Goal: Task Accomplishment & Management: Use online tool/utility

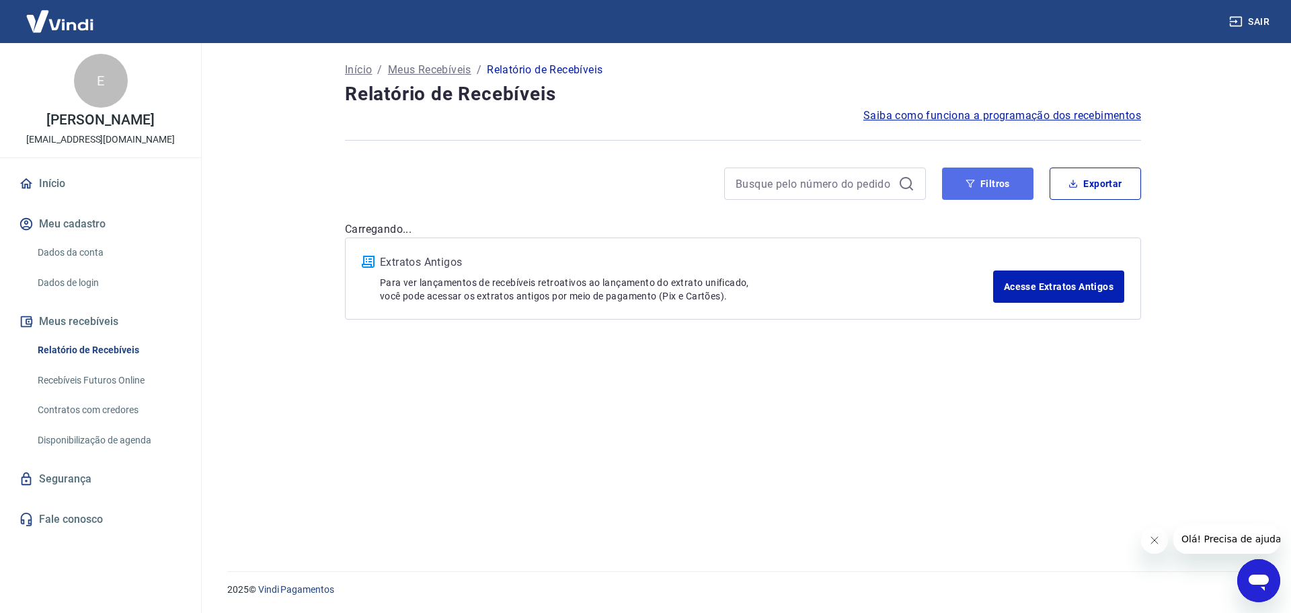
click at [985, 186] on button "Filtros" at bounding box center [987, 183] width 91 height 32
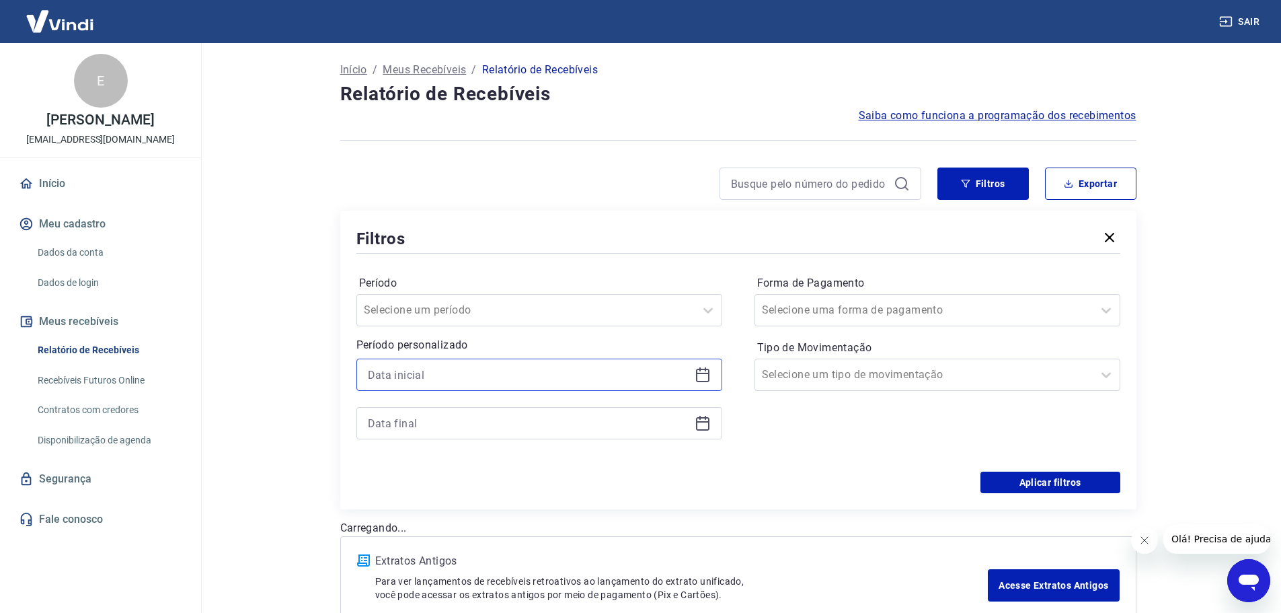
click at [528, 375] on input at bounding box center [528, 375] width 321 height 20
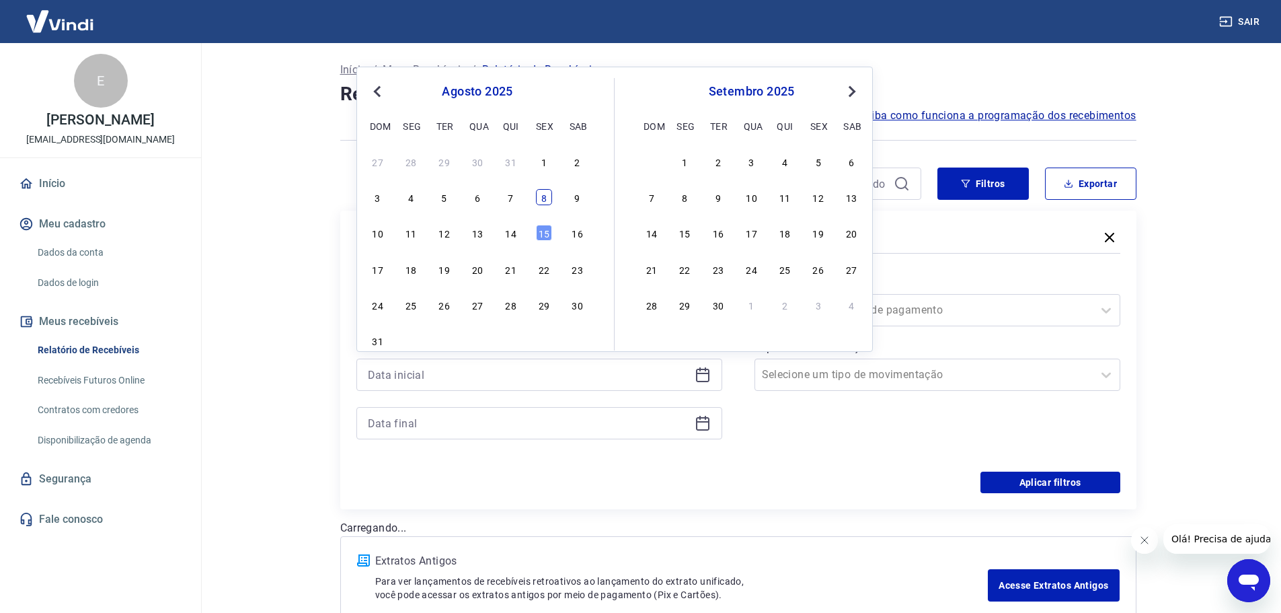
click at [545, 198] on div "8" at bounding box center [544, 197] width 16 height 16
type input "[DATE]"
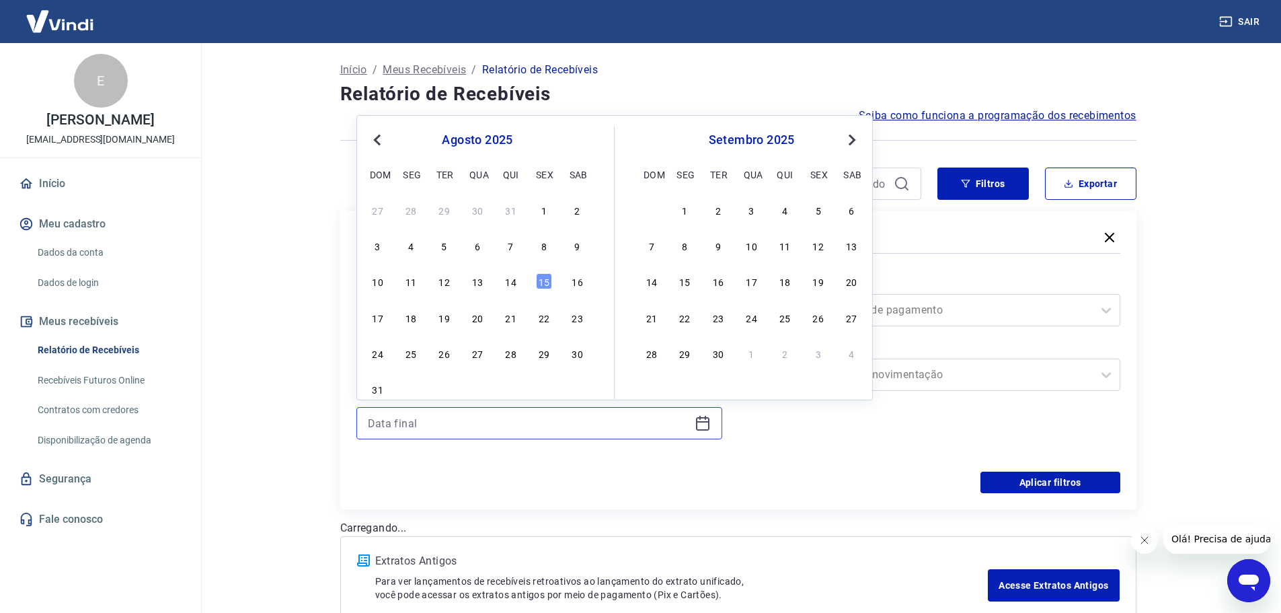
click at [495, 418] on input at bounding box center [528, 423] width 321 height 20
click at [543, 276] on div "15" at bounding box center [544, 281] width 16 height 16
type input "[DATE]"
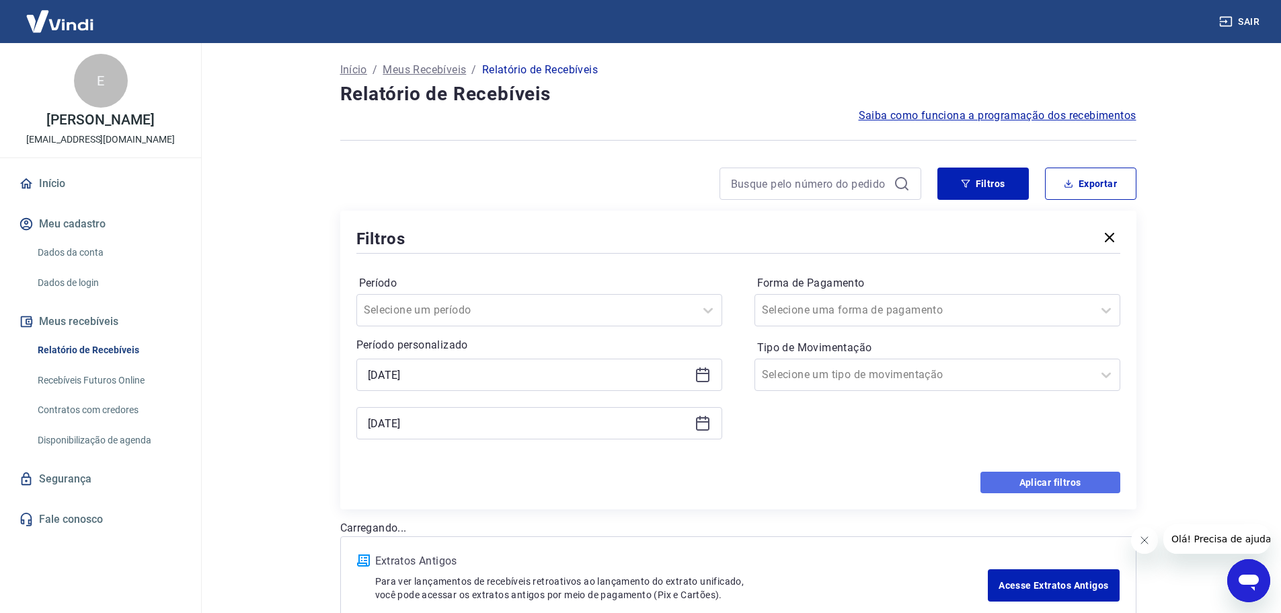
click at [1075, 476] on button "Aplicar filtros" at bounding box center [1051, 482] width 140 height 22
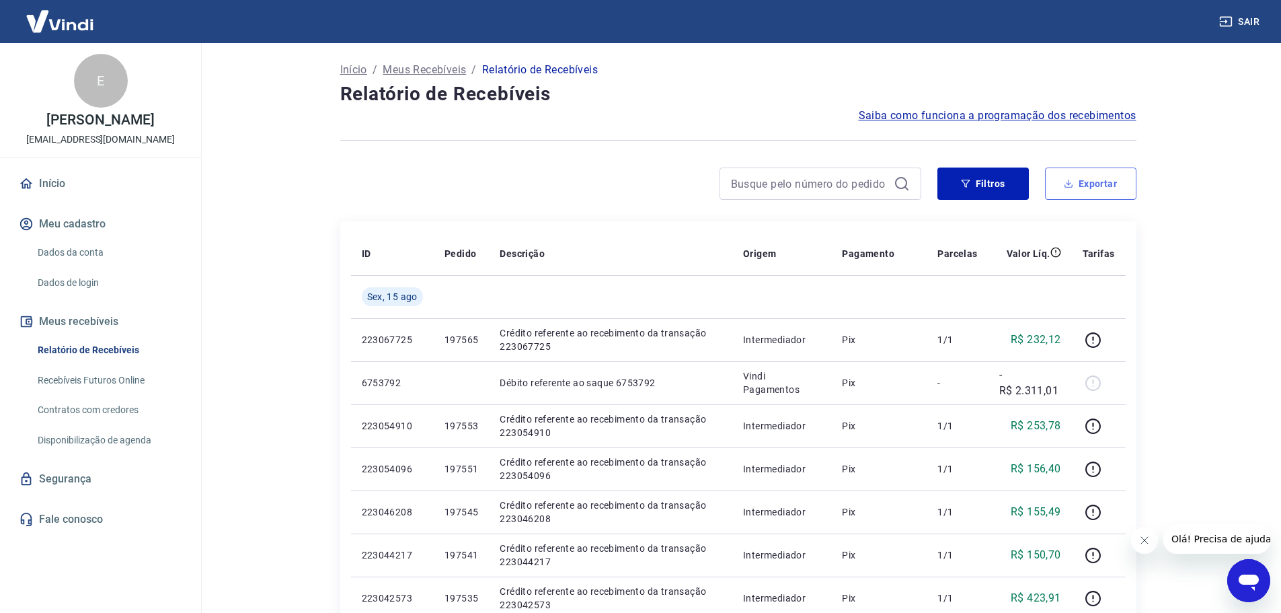
click at [1100, 184] on button "Exportar" at bounding box center [1090, 183] width 91 height 32
type input "[DATE]"
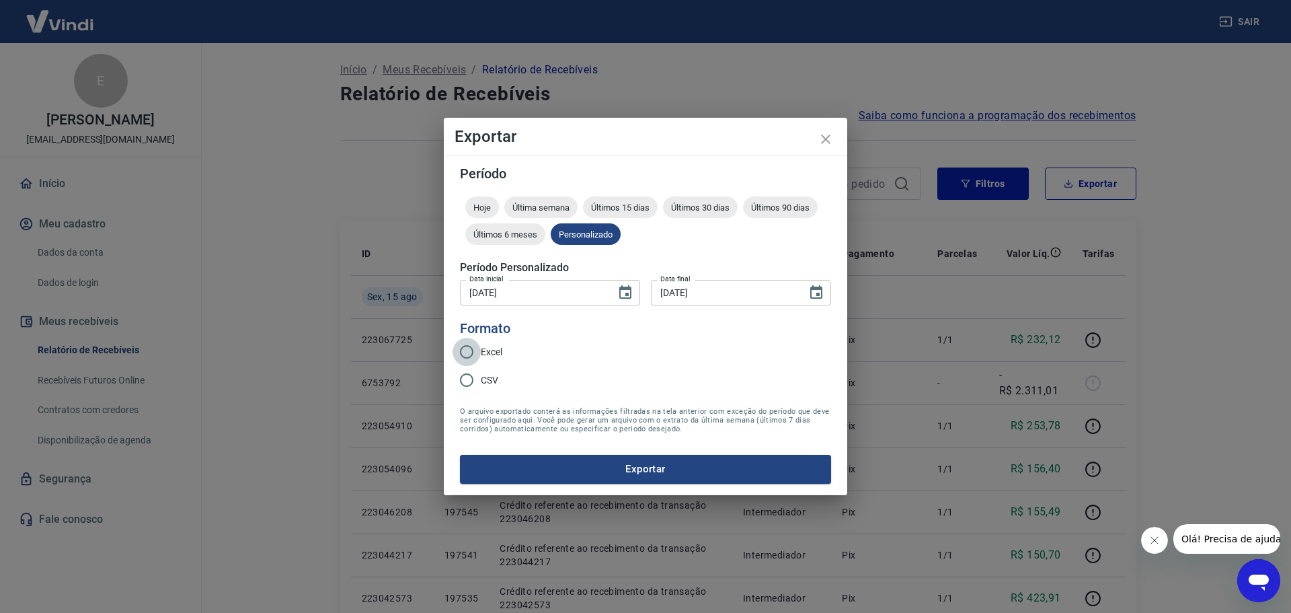
click at [472, 349] on input "Excel" at bounding box center [467, 352] width 28 height 28
radio input "true"
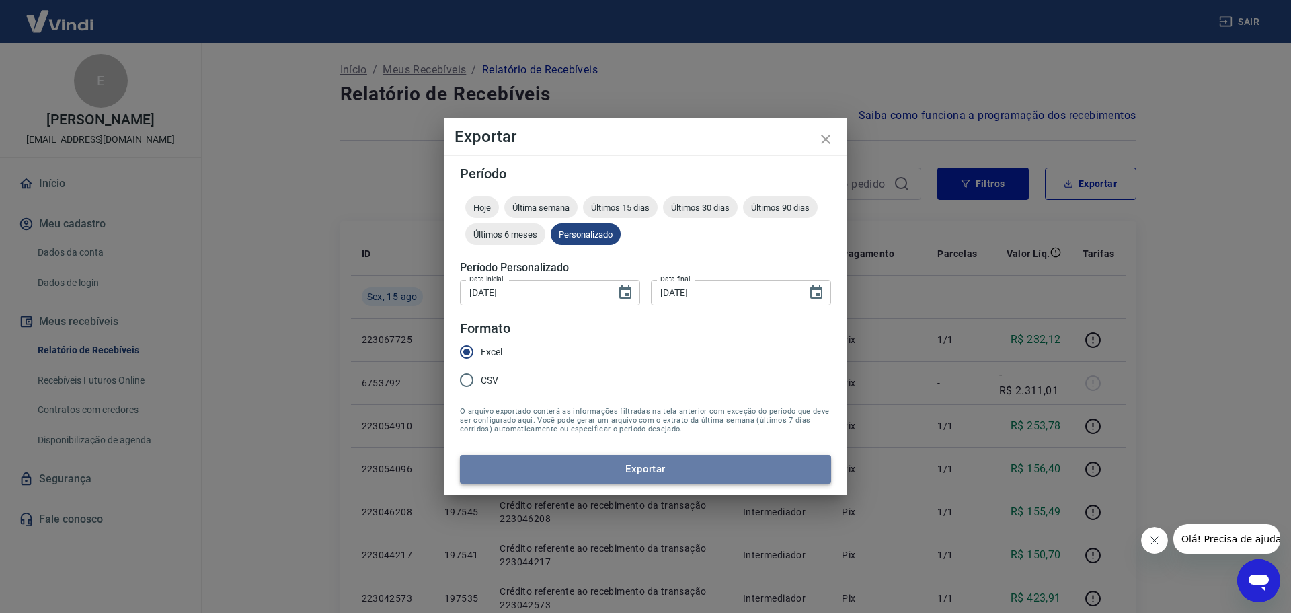
click at [603, 460] on button "Exportar" at bounding box center [645, 469] width 371 height 28
